Goal: Task Accomplishment & Management: Use online tool/utility

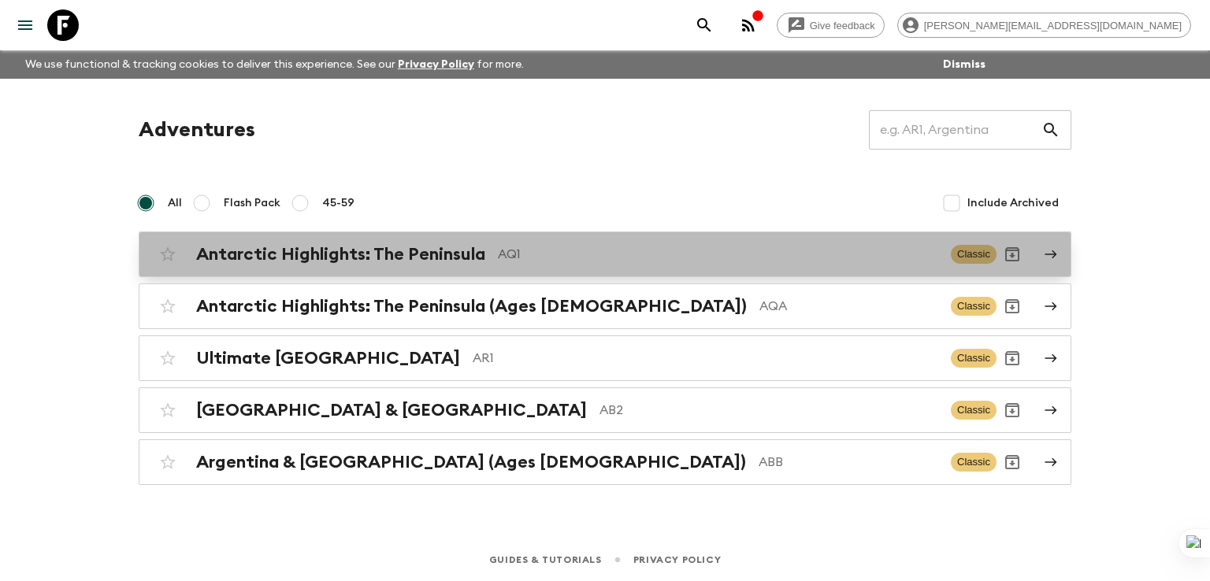
click at [291, 263] on h2 "Antarctic Highlights: The Peninsula" at bounding box center [340, 254] width 289 height 20
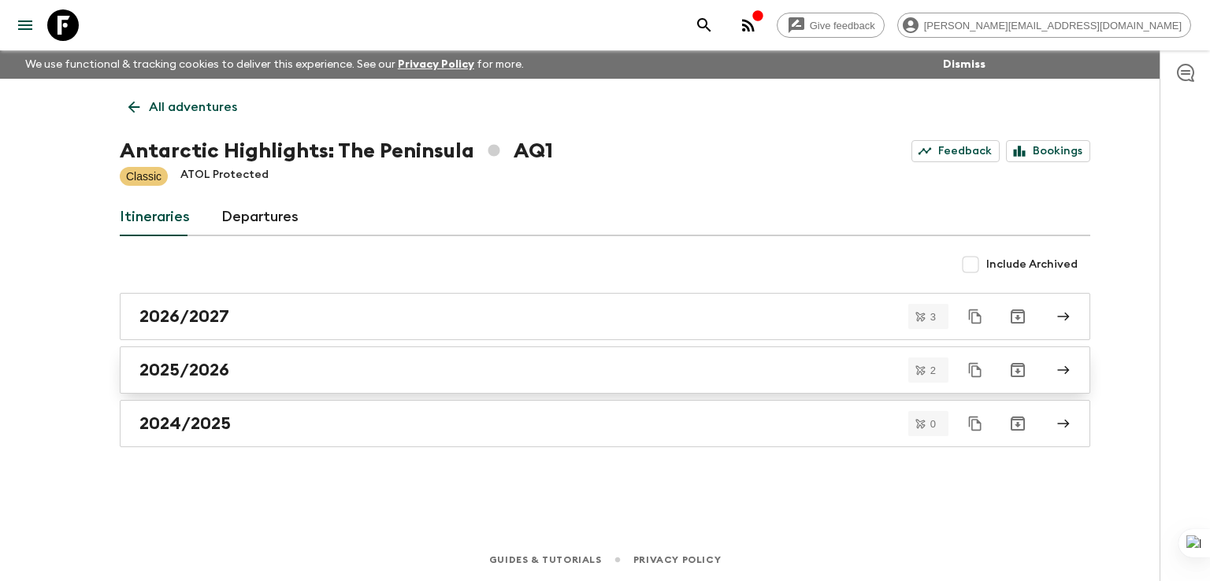
click at [178, 385] on link "2025/2026" at bounding box center [605, 370] width 970 height 47
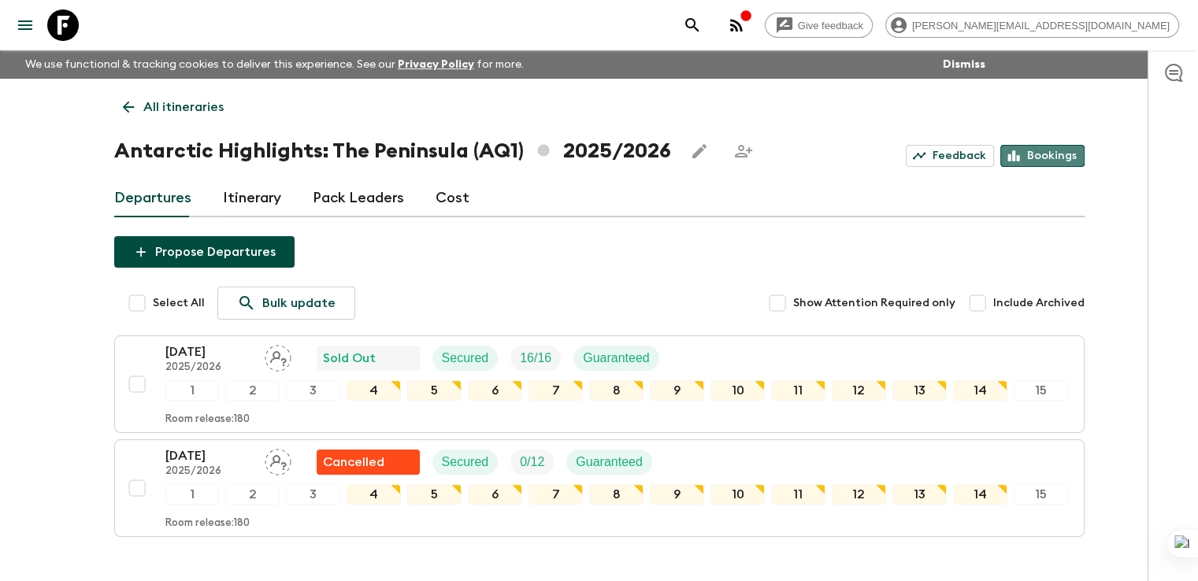
click at [1060, 161] on link "Bookings" at bounding box center [1042, 156] width 84 height 22
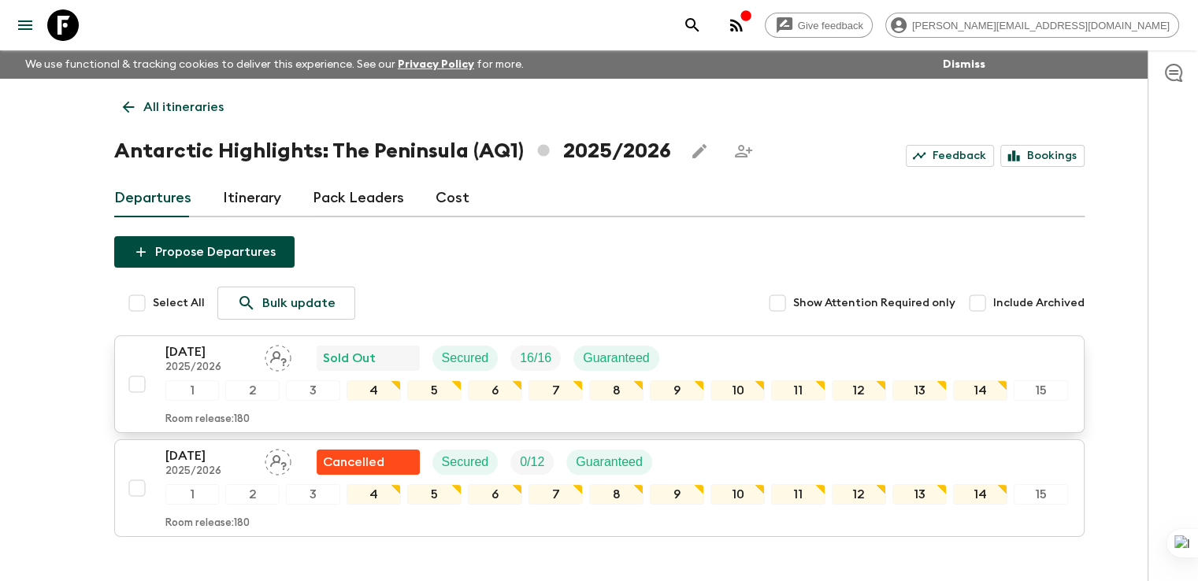
click at [182, 350] on p "[DATE]" at bounding box center [208, 352] width 87 height 19
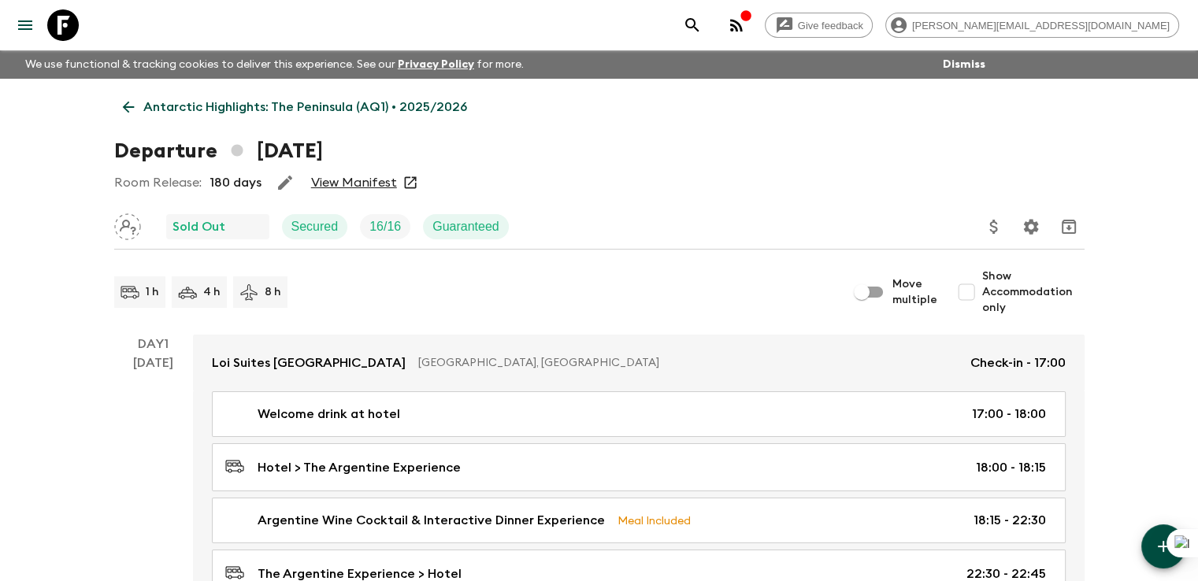
click at [334, 175] on link "View Manifest" at bounding box center [354, 183] width 86 height 16
click at [146, 105] on p "Antarctic Highlights: The Peninsula (AQ1) • 2025/2026" at bounding box center [305, 107] width 324 height 19
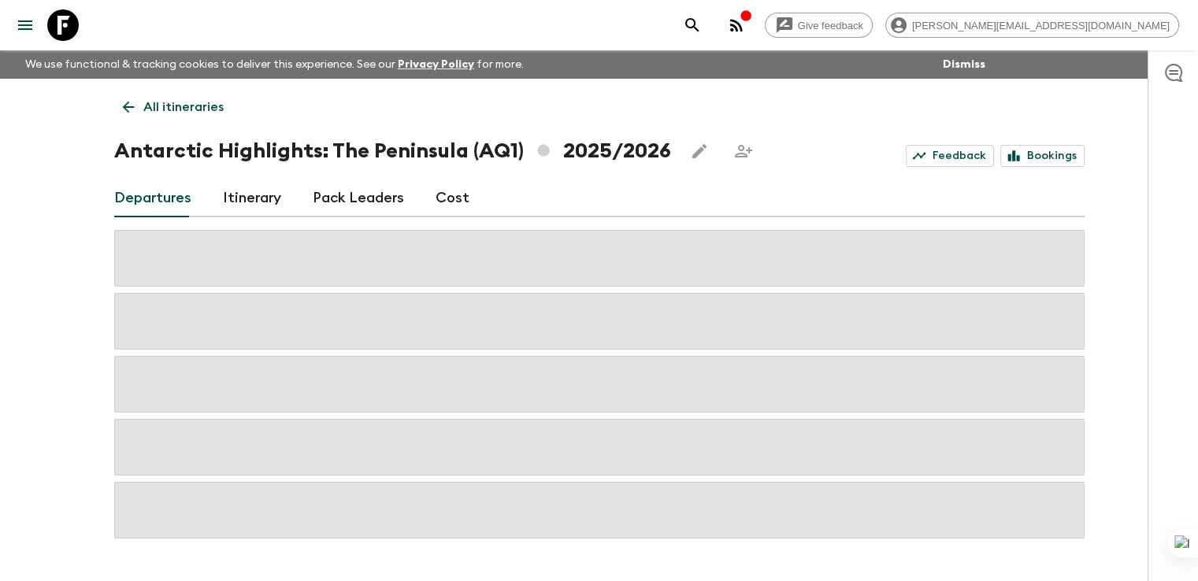
click at [135, 108] on icon at bounding box center [128, 106] width 17 height 17
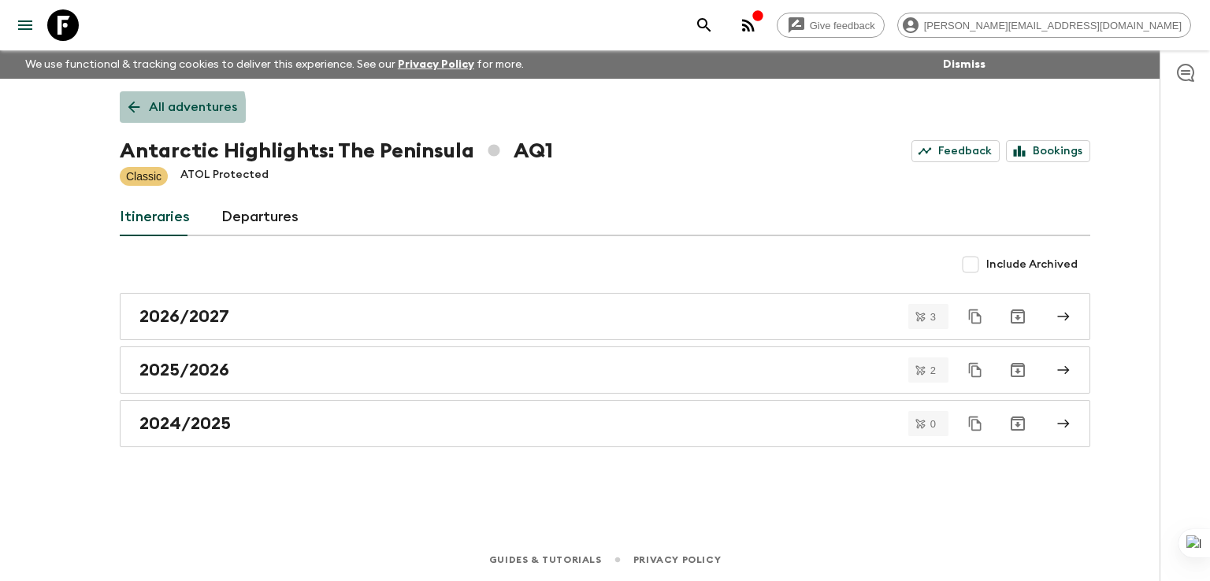
click at [132, 113] on icon at bounding box center [133, 106] width 17 height 17
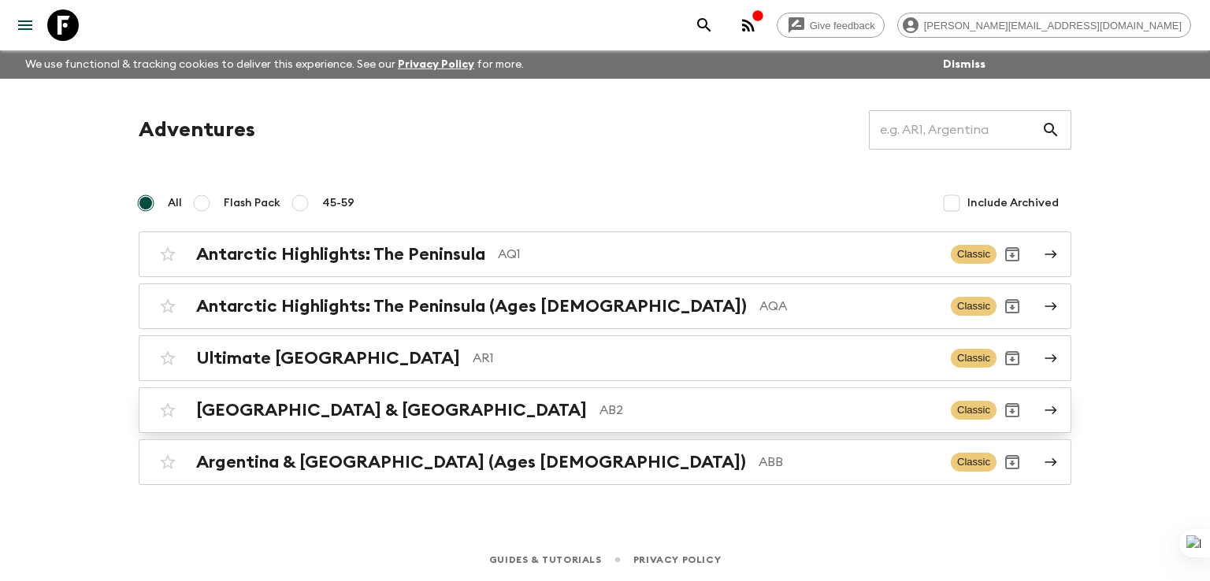
click at [243, 410] on h2 "[GEOGRAPHIC_DATA] & [GEOGRAPHIC_DATA]" at bounding box center [391, 410] width 391 height 20
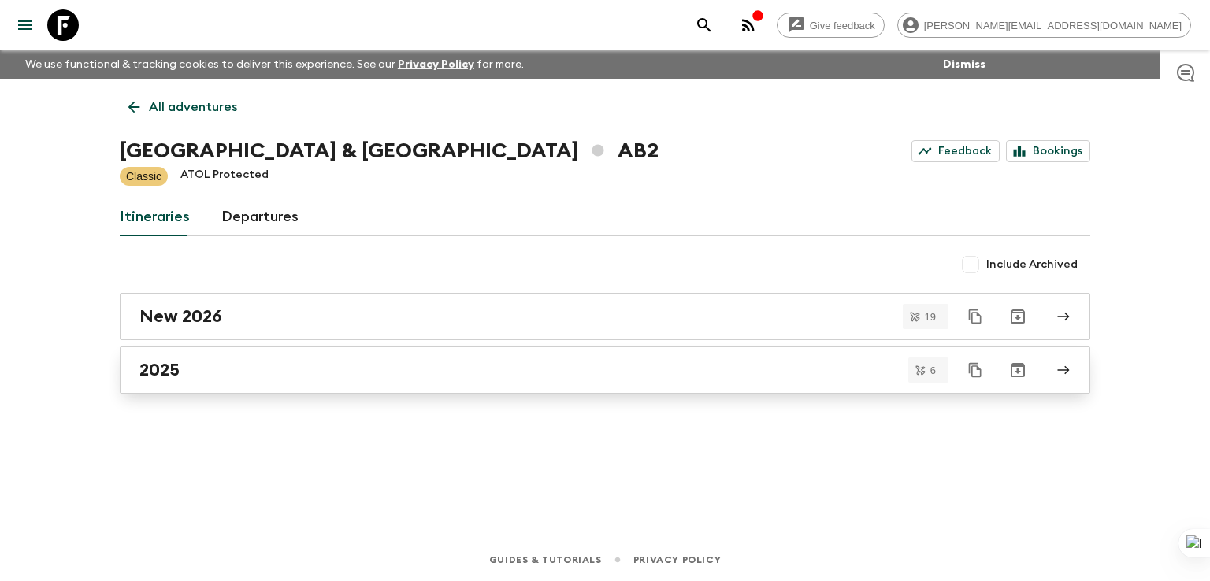
click at [165, 375] on h2 "2025" at bounding box center [159, 370] width 40 height 20
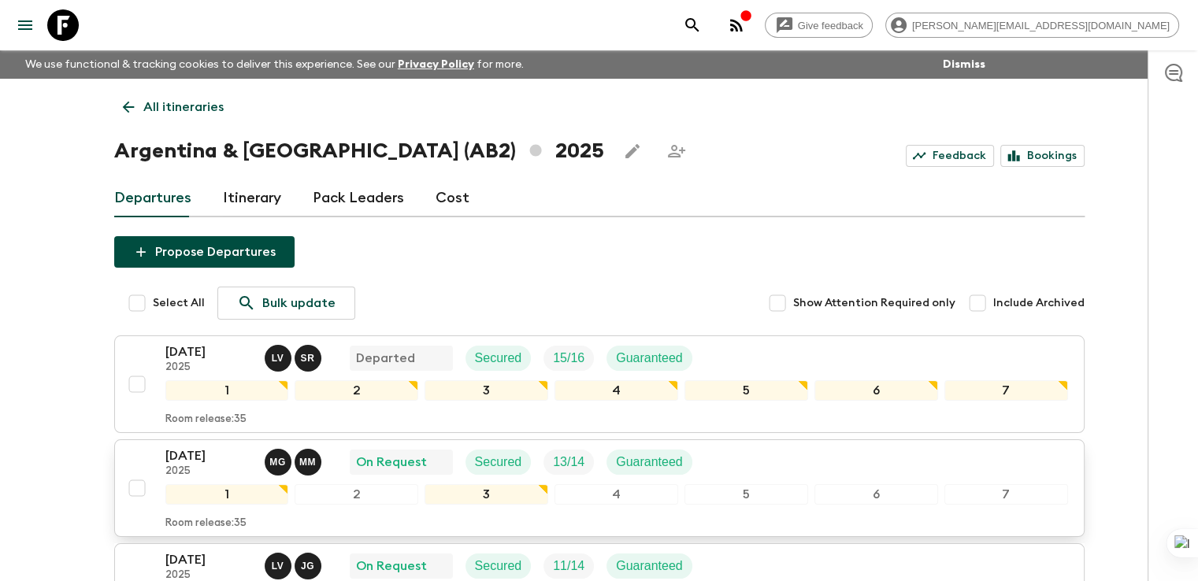
click at [197, 459] on p "[DATE]" at bounding box center [208, 456] width 87 height 19
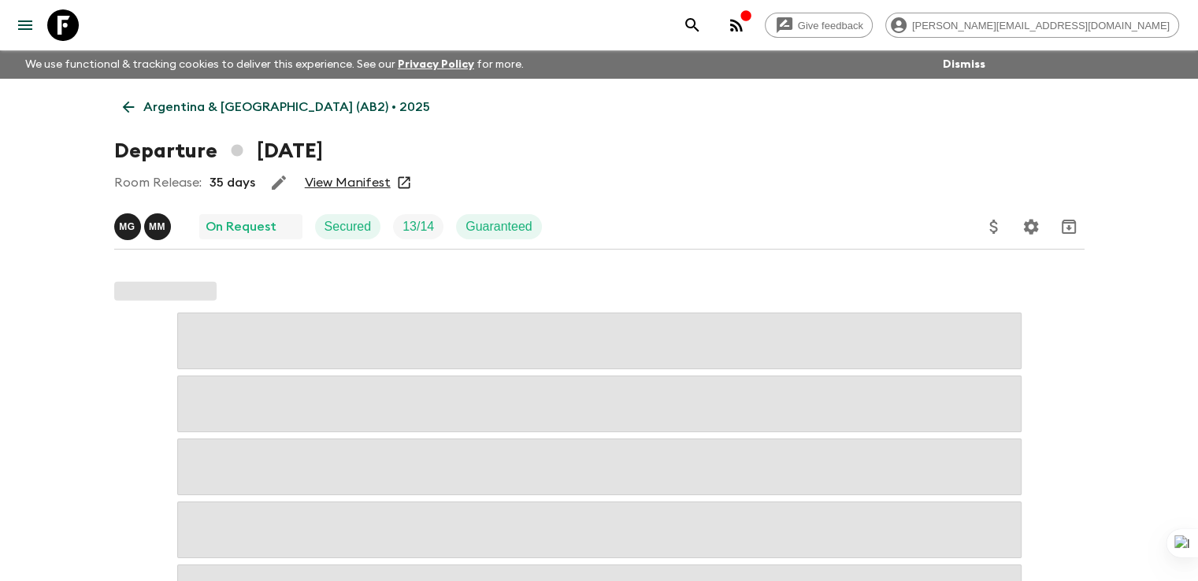
click at [343, 187] on link "View Manifest" at bounding box center [348, 183] width 86 height 16
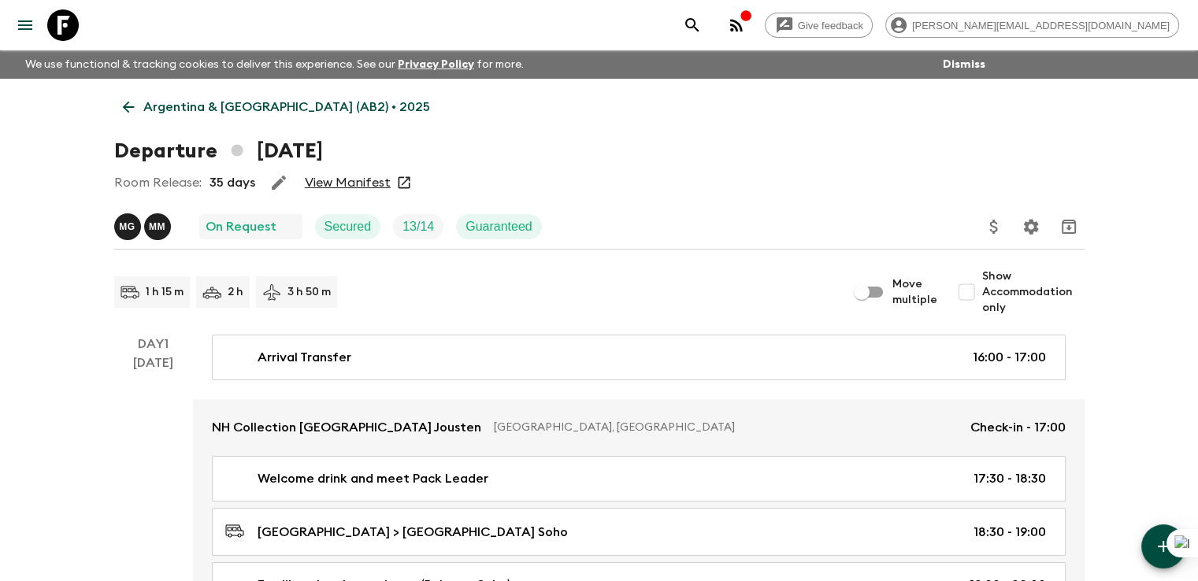
click at [167, 99] on p "Argentina & [GEOGRAPHIC_DATA] (AB2) • 2025" at bounding box center [286, 107] width 287 height 19
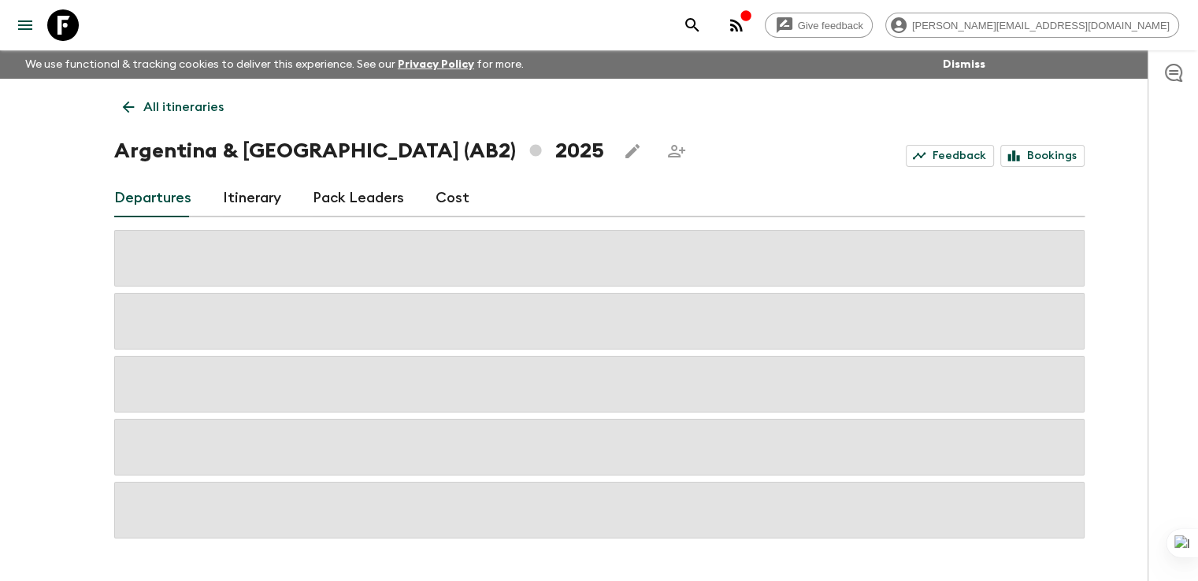
click at [155, 106] on p "All itineraries" at bounding box center [183, 107] width 80 height 19
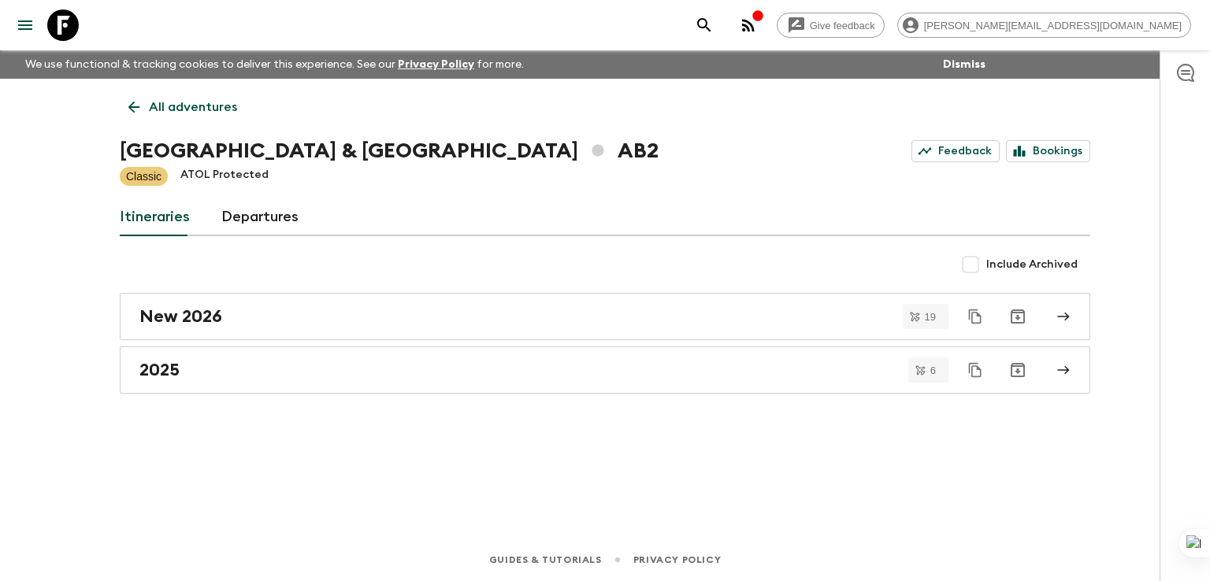
click at [136, 111] on icon at bounding box center [133, 106] width 17 height 17
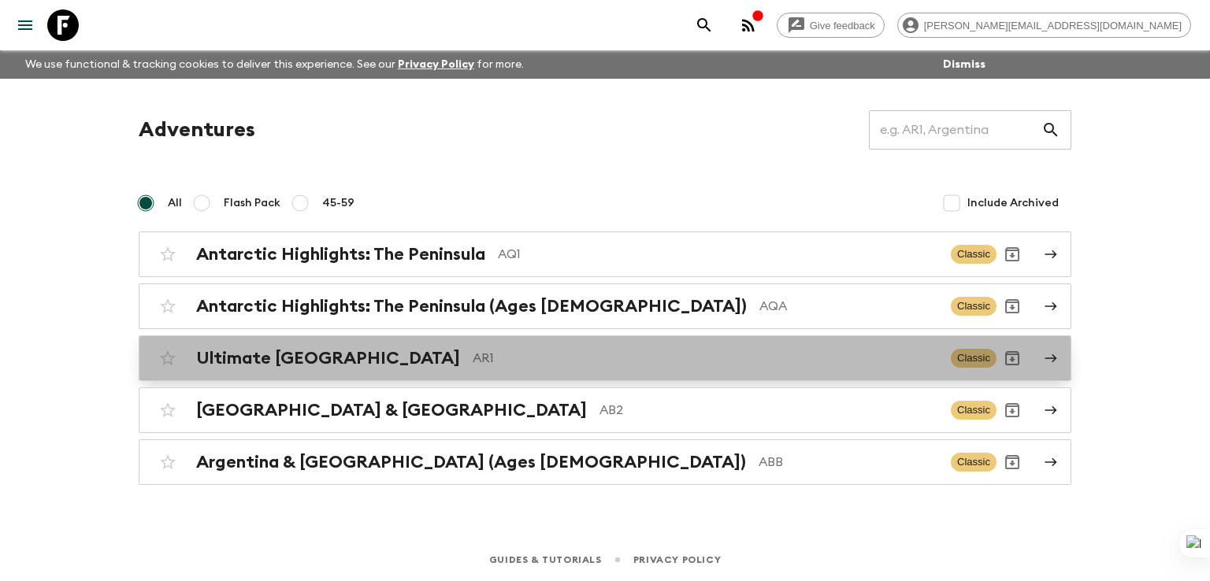
click at [285, 353] on h2 "Ultimate [GEOGRAPHIC_DATA]" at bounding box center [328, 358] width 264 height 20
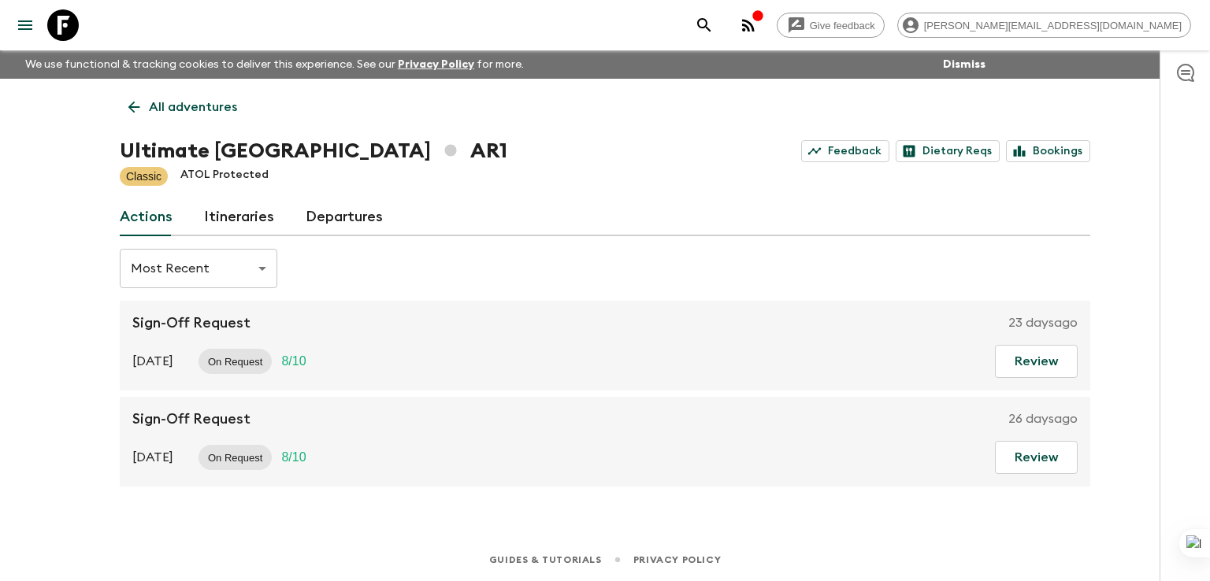
click at [239, 200] on link "Itineraries" at bounding box center [239, 218] width 70 height 38
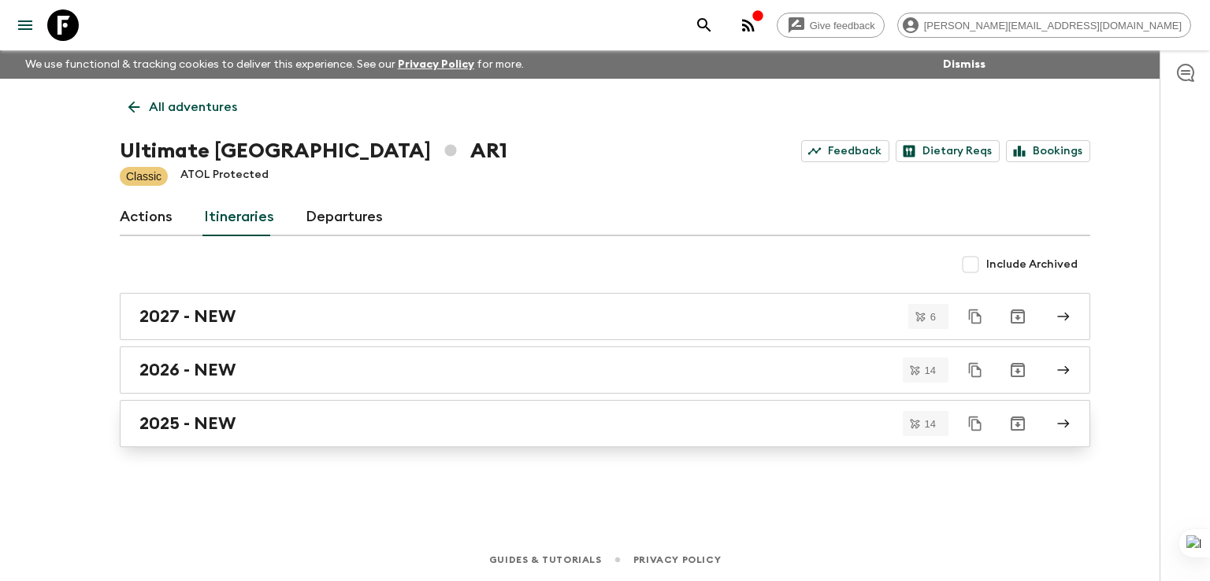
click at [191, 425] on h2 "2025 - NEW" at bounding box center [187, 424] width 96 height 20
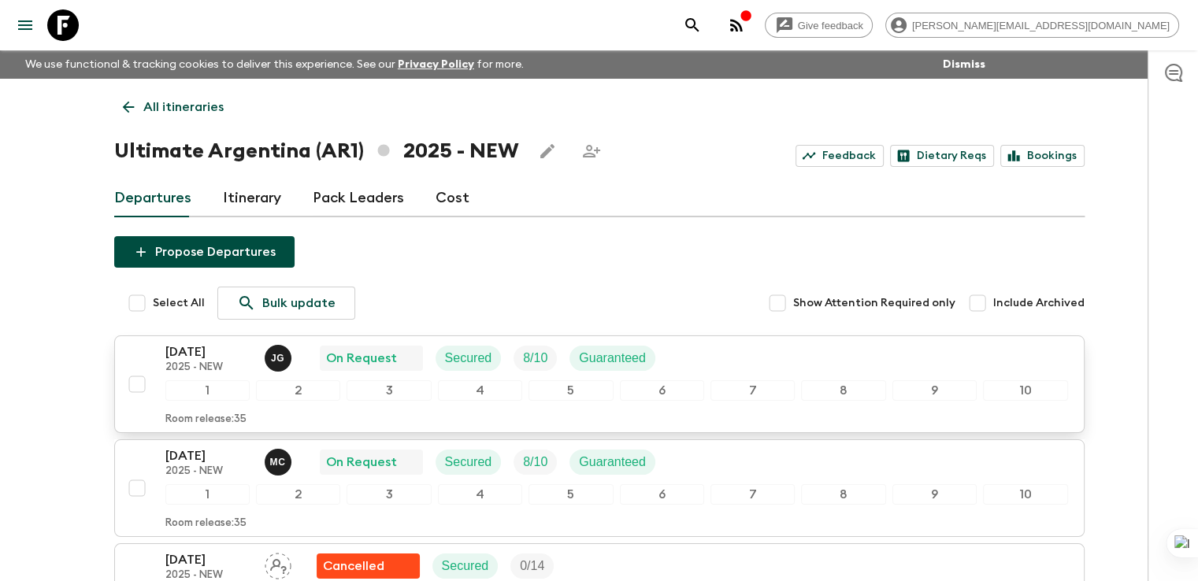
click at [198, 357] on p "[DATE]" at bounding box center [208, 352] width 87 height 19
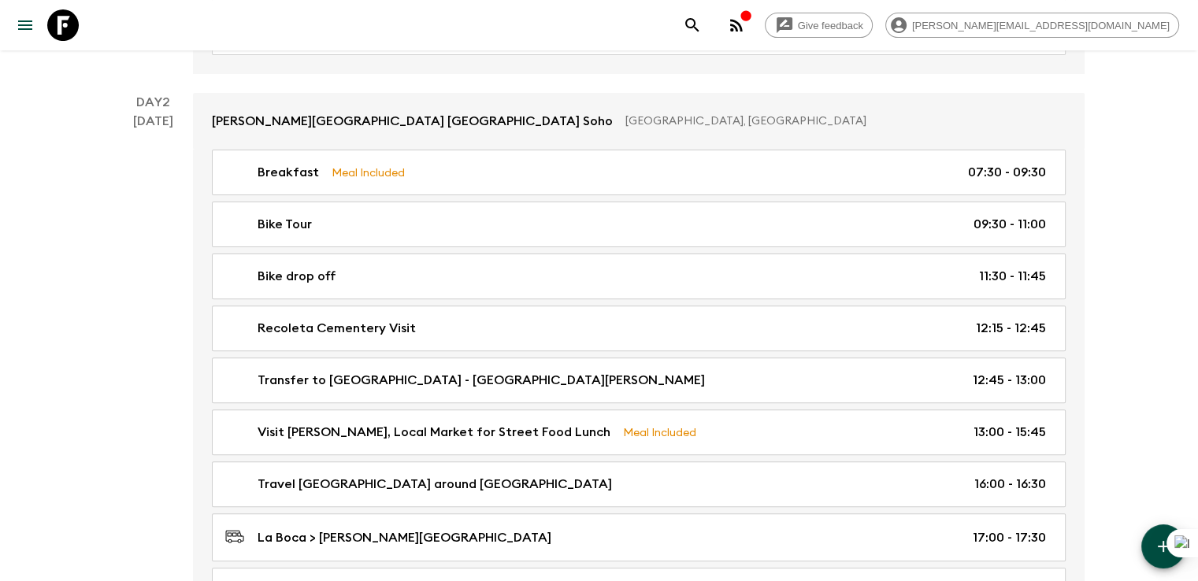
scroll to position [562, 0]
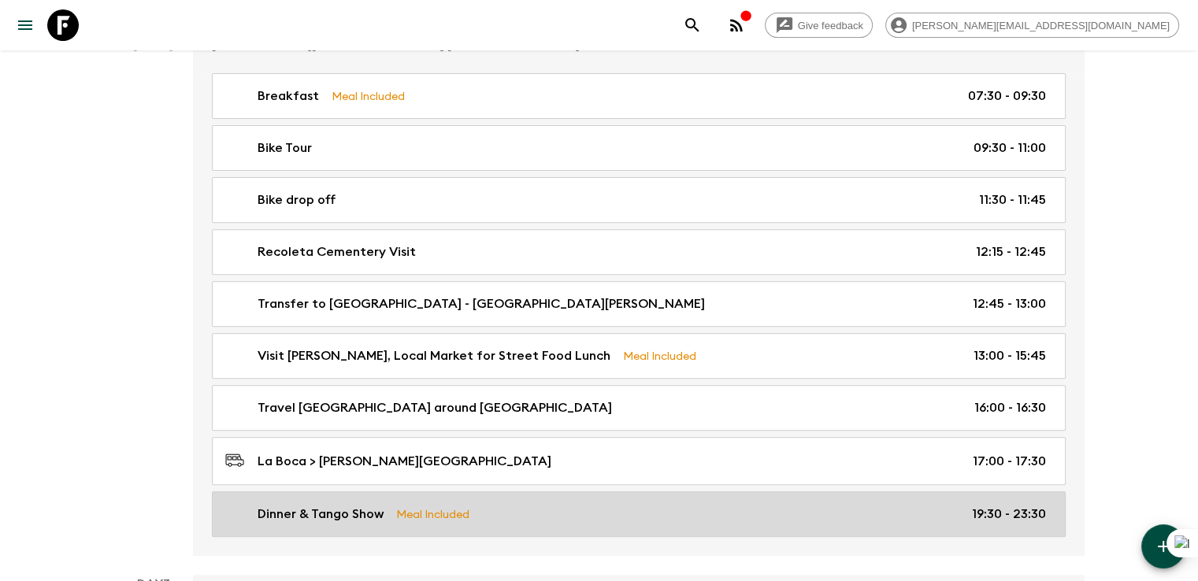
click at [332, 513] on p "Dinner & Tango Show" at bounding box center [321, 514] width 126 height 19
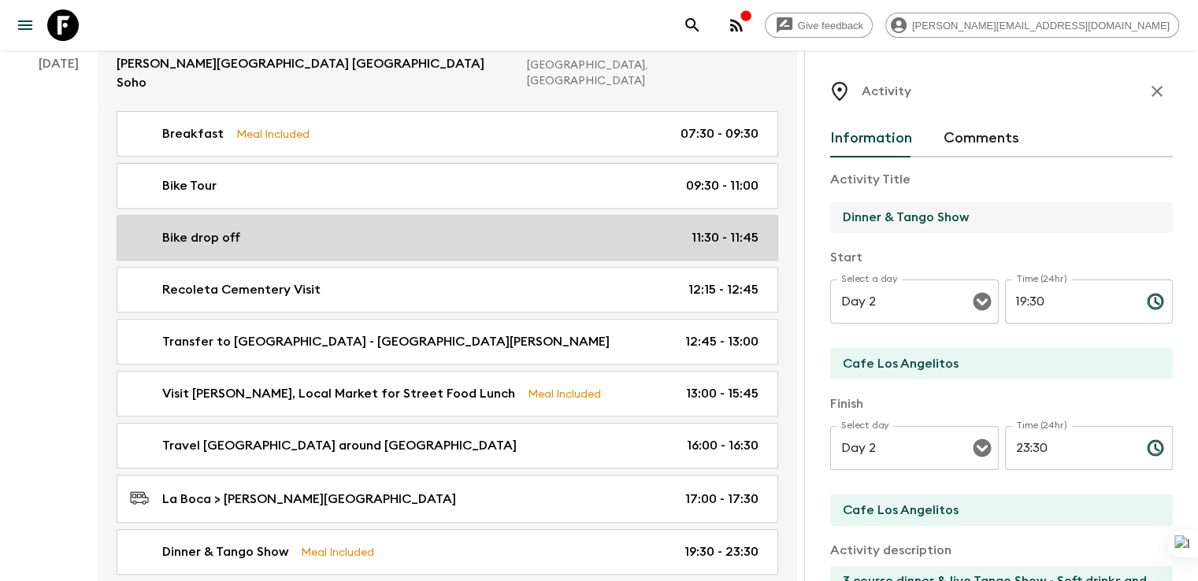
drag, startPoint x: 888, startPoint y: 210, endPoint x: 637, endPoint y: 216, distance: 250.6
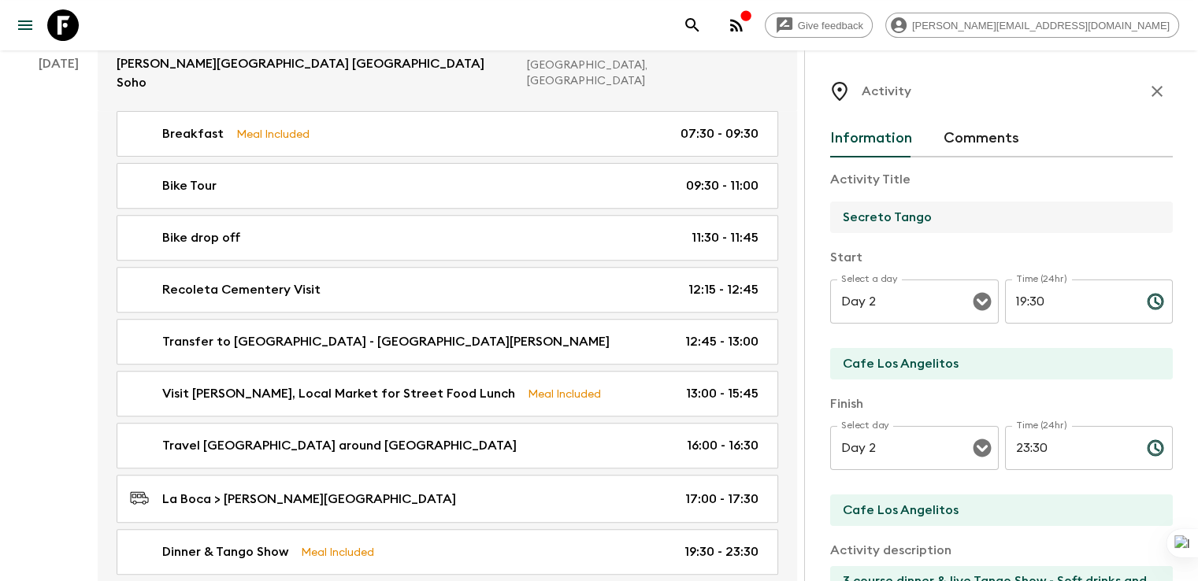
type input "Secreto Tango"
